Goal: Task Accomplishment & Management: Complete application form

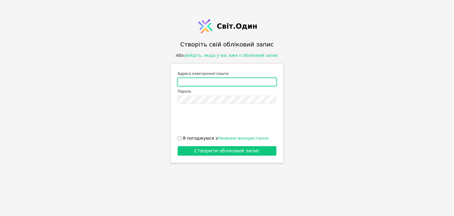
click at [211, 81] on input "Адреса електронної пошти" at bounding box center [227, 82] width 99 height 8
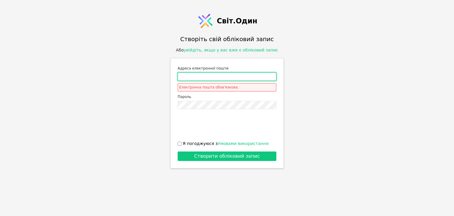
type input "[PERSON_NAME][DOMAIN_NAME][EMAIL_ADDRESS][DOMAIN_NAME]"
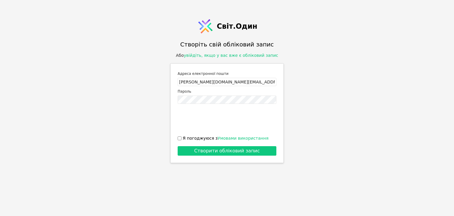
click at [195, 136] on font "Я погоджуюся з" at bounding box center [200, 138] width 35 height 5
click at [182, 136] on input "Я погоджуюся з Умовами використання" at bounding box center [180, 138] width 4 height 4
checkbox input "true"
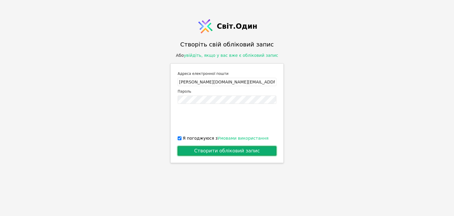
click at [202, 147] on button "Створити обліковий запис" at bounding box center [227, 150] width 99 height 9
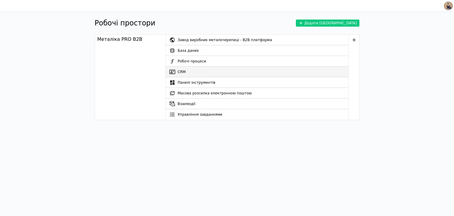
click at [191, 72] on link "CRM" at bounding box center [257, 72] width 183 height 11
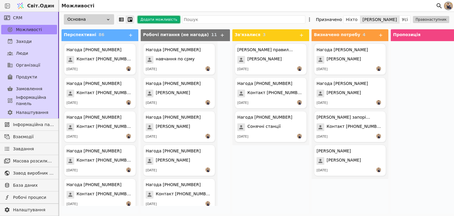
click at [153, 19] on font "Додати можливість" at bounding box center [158, 19] width 37 height 4
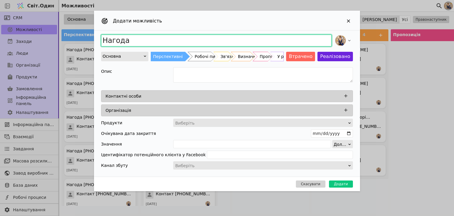
drag, startPoint x: 143, startPoint y: 40, endPoint x: 78, endPoint y: 29, distance: 65.6
click at [79, 29] on div "Додати можливість Нагода Основна Перспективні Робочі питання (не нагода) Зв'яза…" at bounding box center [227, 108] width 454 height 216
type input "F"
click at [111, 37] on input "Додати можливість" at bounding box center [216, 41] width 231 height 12
type input "[PERSON_NAME]"
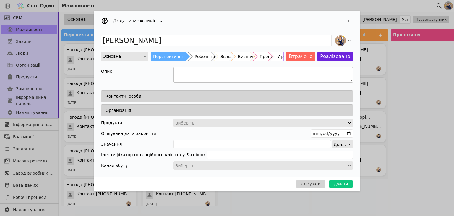
click at [213, 71] on textarea "Додати можливість" at bounding box center [263, 74] width 180 height 15
paste textarea "авіс під дві автівки, периметр приблизно 6×6 під кількість панелей на 10 квт"
type textarea "авіс під дві автівки, периметр приблизно 6×6 під кількість панелей на 10 квт"
click at [347, 93] on icon "Додати можливість" at bounding box center [345, 95] width 5 height 5
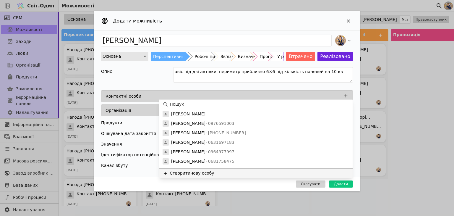
click at [195, 171] on font "нову особу" at bounding box center [202, 173] width 24 height 5
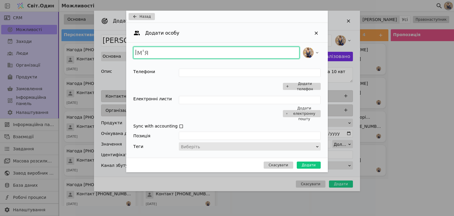
click at [173, 54] on input "Додати можливість" at bounding box center [216, 53] width 166 height 12
type input "[PERSON_NAME]"
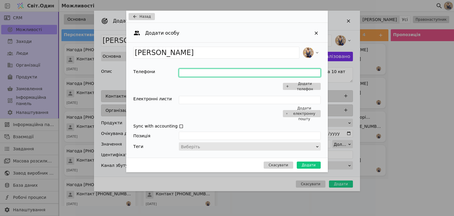
click at [194, 74] on input "Додати можливість" at bounding box center [250, 73] width 142 height 8
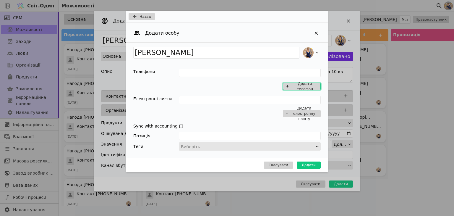
click at [287, 87] on icon "Додати можливість" at bounding box center [288, 86] width 4 height 5
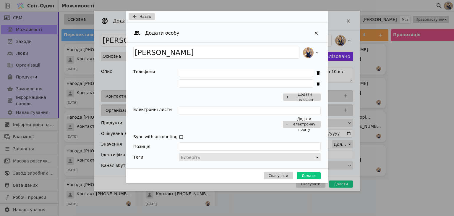
click at [257, 79] on div "Додати телефон" at bounding box center [250, 86] width 142 height 35
click at [317, 83] on icon "Додати можливість" at bounding box center [318, 84] width 3 height 4
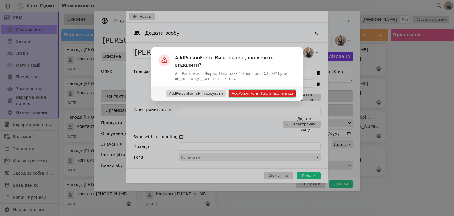
click at [258, 91] on font "AddPersonForm.Так, видалити це" at bounding box center [262, 93] width 61 height 4
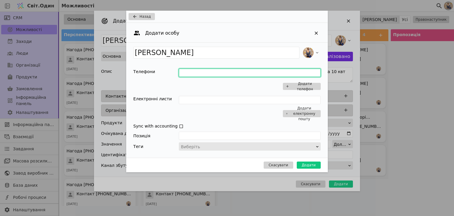
click at [238, 71] on input "Додати можливість" at bounding box center [250, 73] width 142 height 8
type input "0678997231"
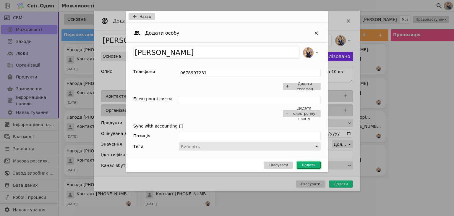
click at [306, 163] on font "Додати" at bounding box center [309, 165] width 14 height 4
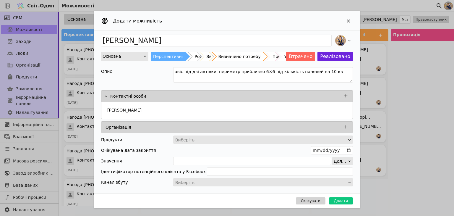
click at [232, 56] on font "Визначено потребу" at bounding box center [240, 56] width 42 height 5
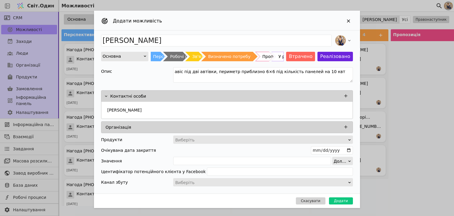
click at [340, 195] on div "Скасувати Додати" at bounding box center [227, 200] width 266 height 14
click at [343, 200] on font "Додати" at bounding box center [341, 201] width 14 height 4
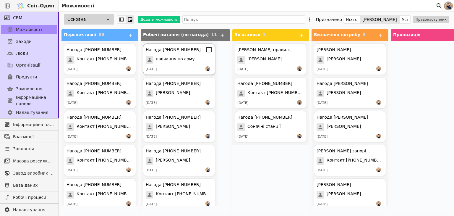
click at [411, 143] on div at bounding box center [429, 127] width 77 height 172
click at [257, 62] on div "[PERSON_NAME]" at bounding box center [270, 60] width 67 height 8
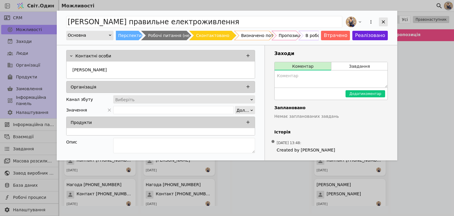
click at [383, 21] on icon "Додати можливість" at bounding box center [383, 21] width 5 height 5
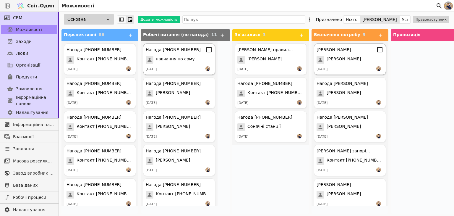
click at [350, 56] on div "[PERSON_NAME] [PERSON_NAME] [DATE]" at bounding box center [350, 58] width 72 height 31
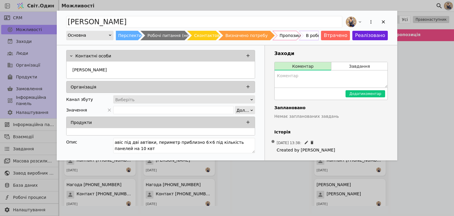
click at [344, 140] on span "[DATE] 13:38 :" at bounding box center [331, 143] width 109 height 6
drag, startPoint x: 385, startPoint y: 23, endPoint x: 382, endPoint y: 23, distance: 3.6
click at [385, 23] on icon "Додати можливість" at bounding box center [383, 21] width 5 height 5
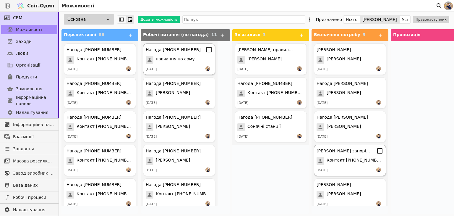
click at [319, 155] on div "[PERSON_NAME] запоріжжя Контакт [PHONE_NUMBER] [DATE]" at bounding box center [350, 160] width 72 height 31
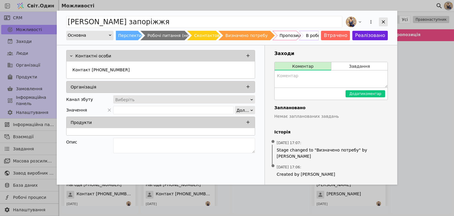
click at [383, 22] on icon "Додати можливість" at bounding box center [383, 21] width 5 height 5
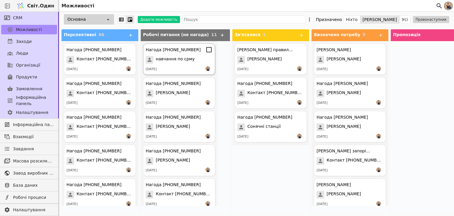
click at [264, 132] on div "Нагода [PHONE_NUMBER] Сонячні станції [DATE]" at bounding box center [271, 126] width 72 height 31
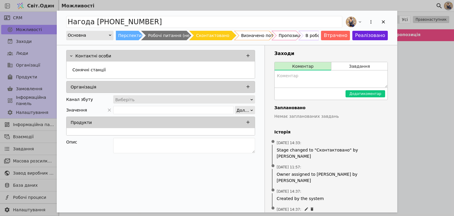
click at [348, 214] on icon "Додати можливість" at bounding box center [350, 216] width 5 height 5
